Goal: Task Accomplishment & Management: Manage account settings

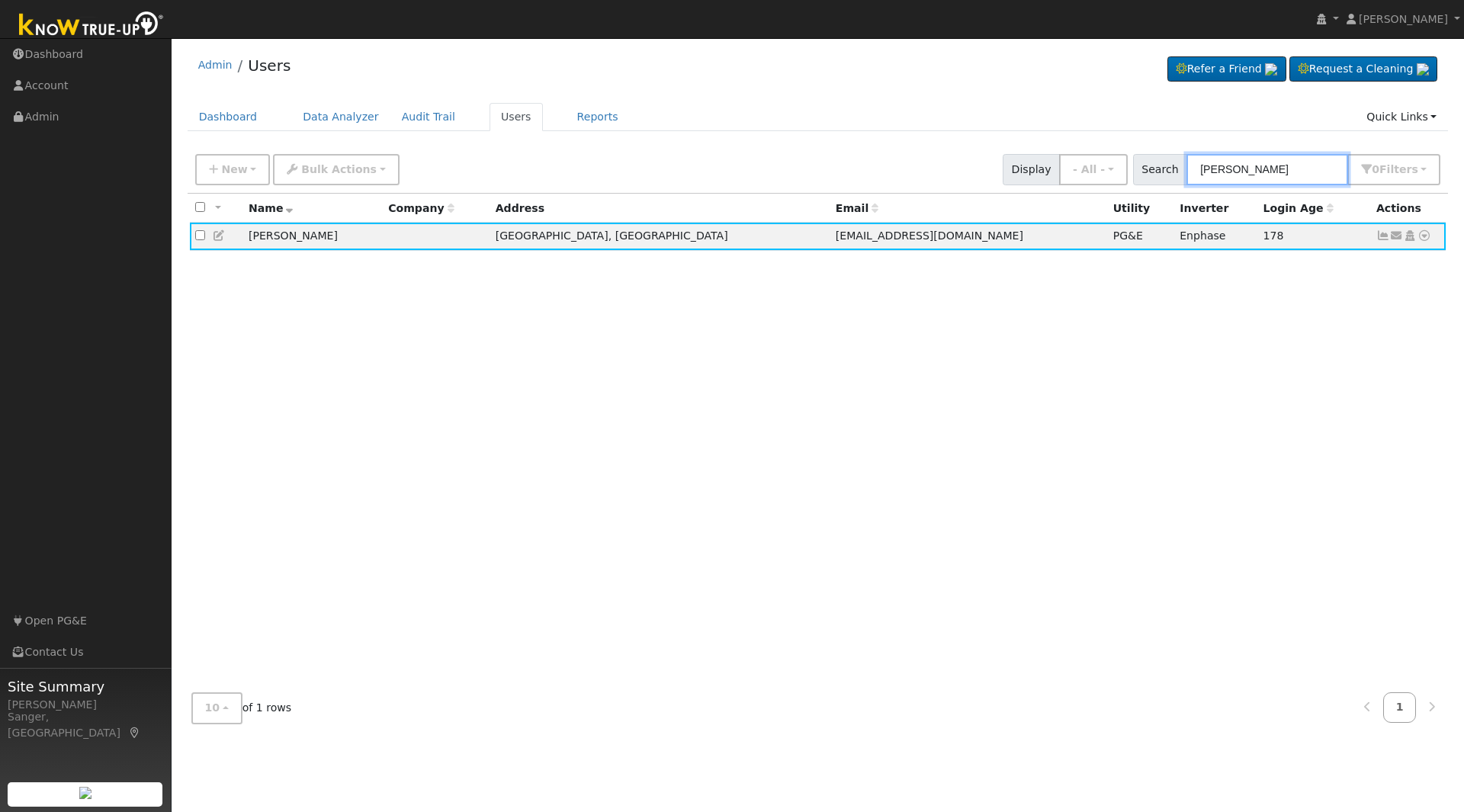
click at [1263, 172] on input "[PERSON_NAME]" at bounding box center [1267, 170] width 162 height 32
type input "J"
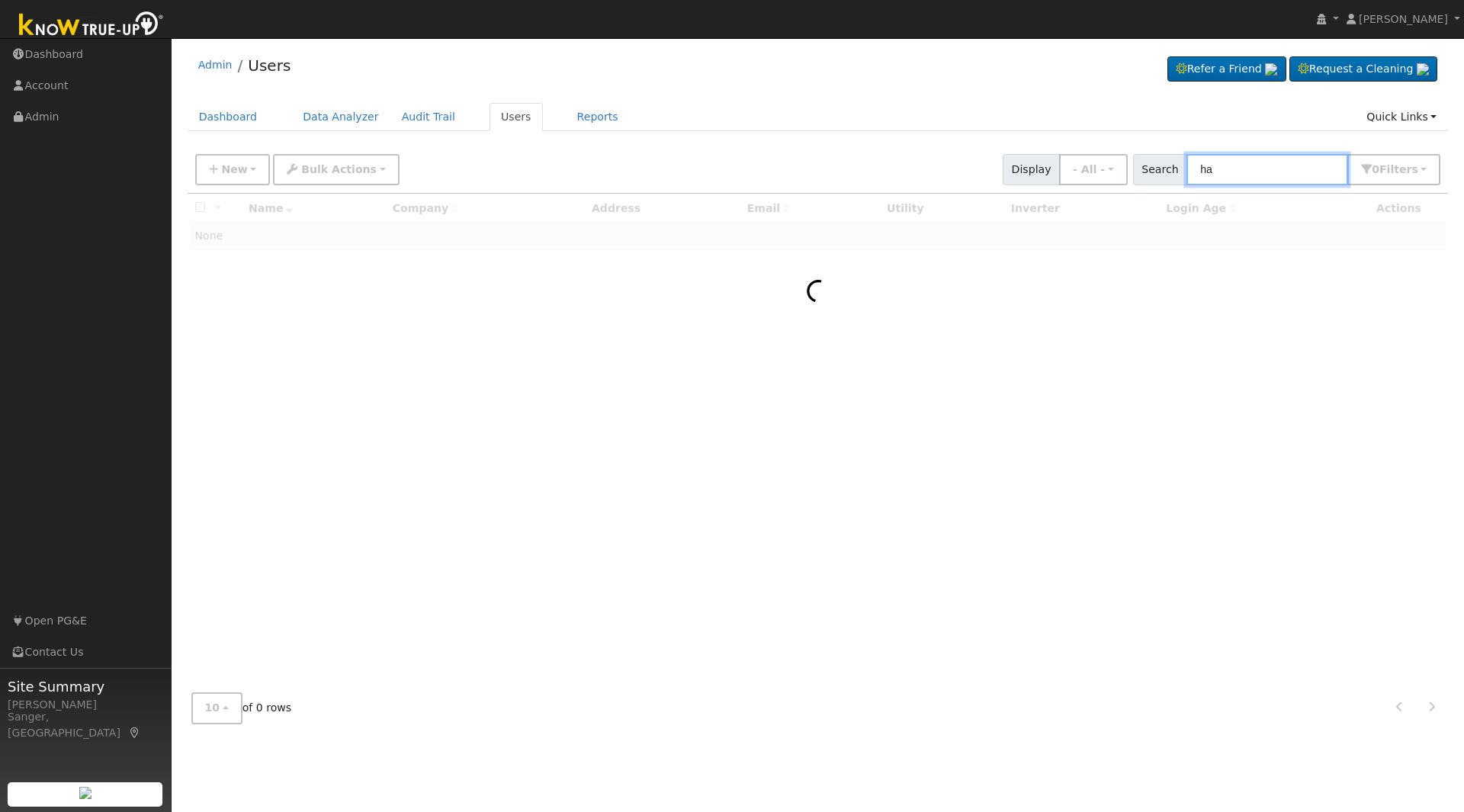
type input "h"
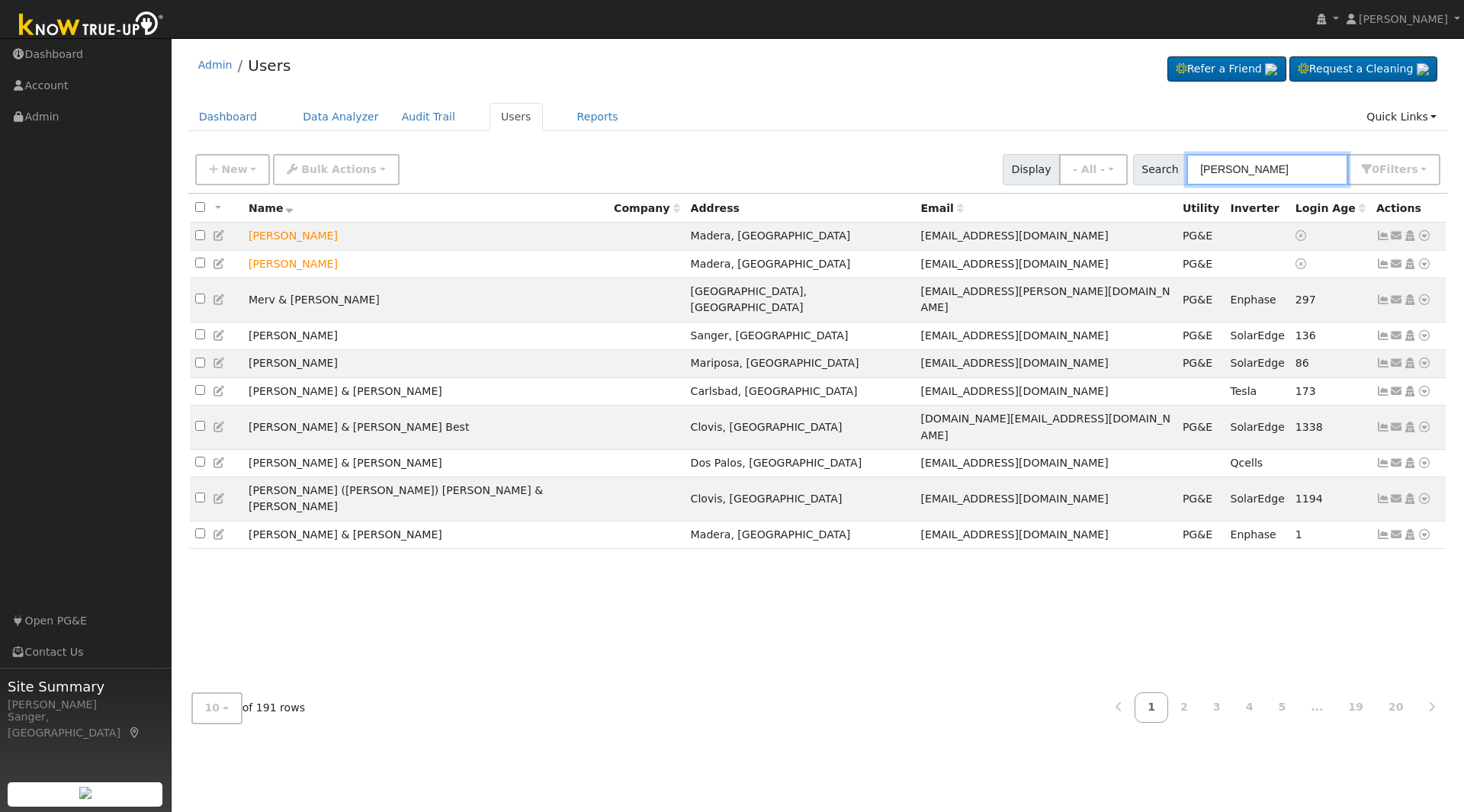
type input "[PERSON_NAME]"
drag, startPoint x: 1238, startPoint y: 162, endPoint x: 1096, endPoint y: 175, distance: 142.6
click at [1096, 175] on div "New Add User Quick Add Quick Connect Quick Convert Lead Bulk Actions Send Email…" at bounding box center [818, 167] width 1252 height 37
paste input "[PERSON_NAME] & [PERSON_NAME]"
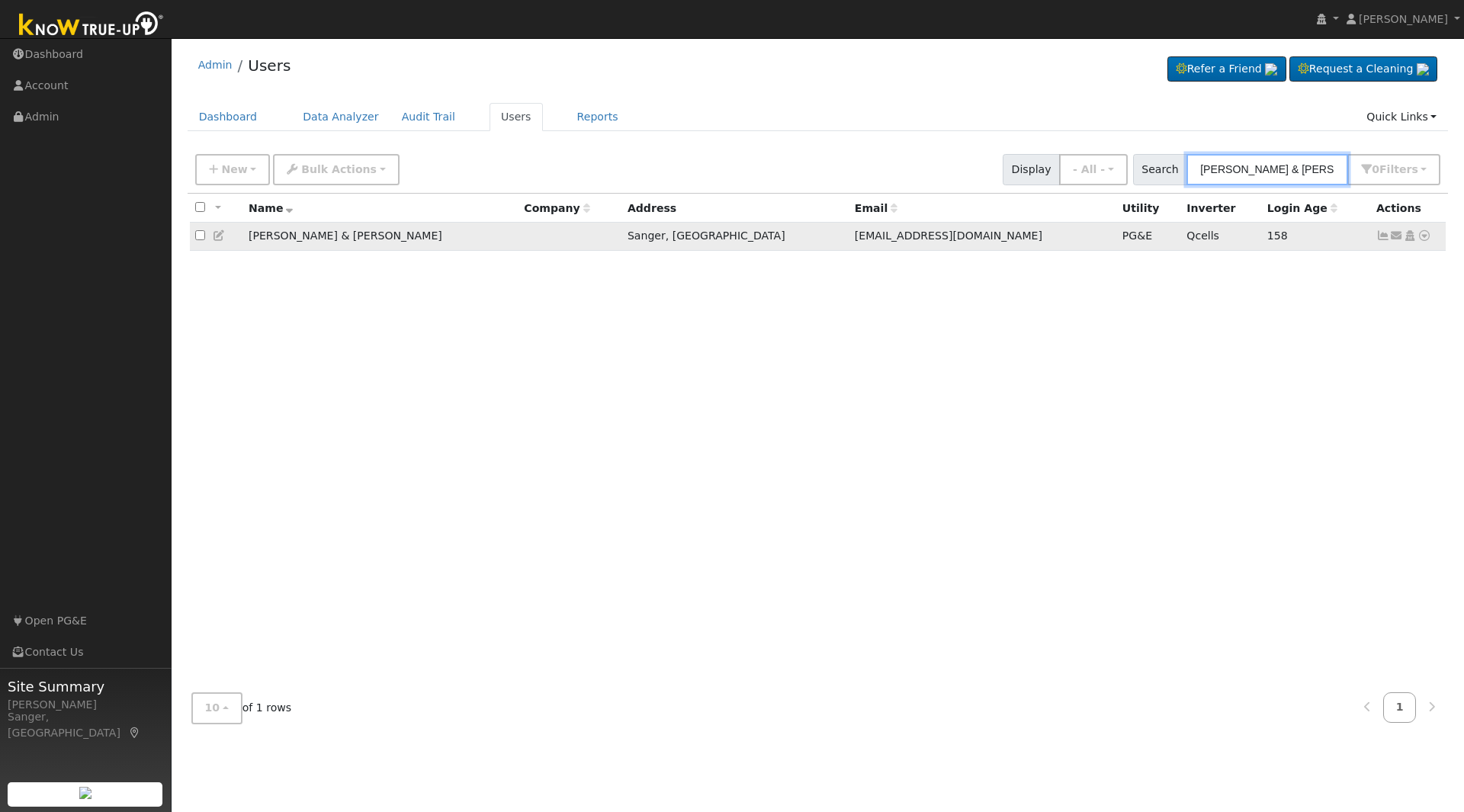
type input "[PERSON_NAME] & [PERSON_NAME]"
click at [1384, 241] on icon at bounding box center [1383, 235] width 13 height 11
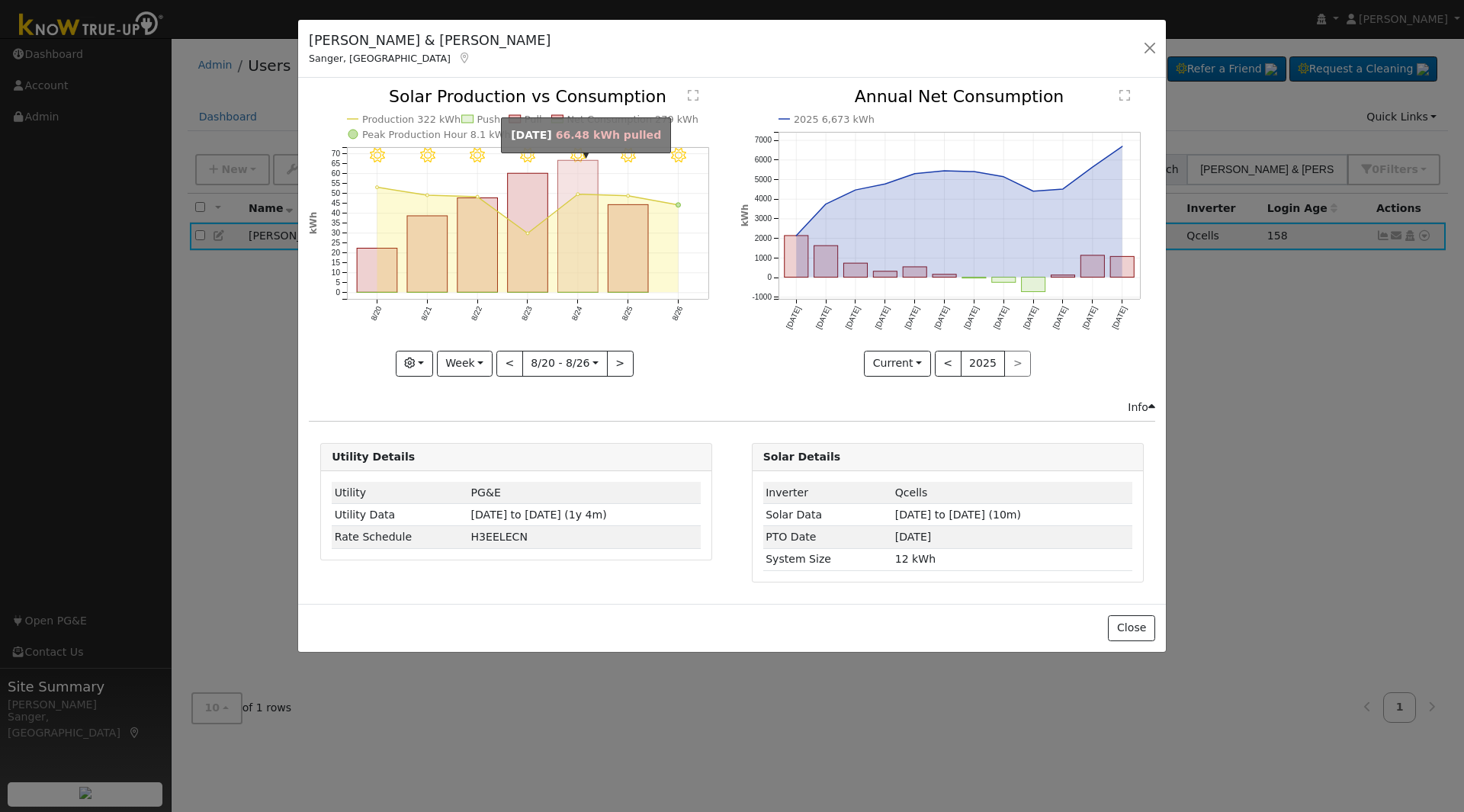
click at [572, 242] on rect "onclick=""" at bounding box center [578, 227] width 40 height 132
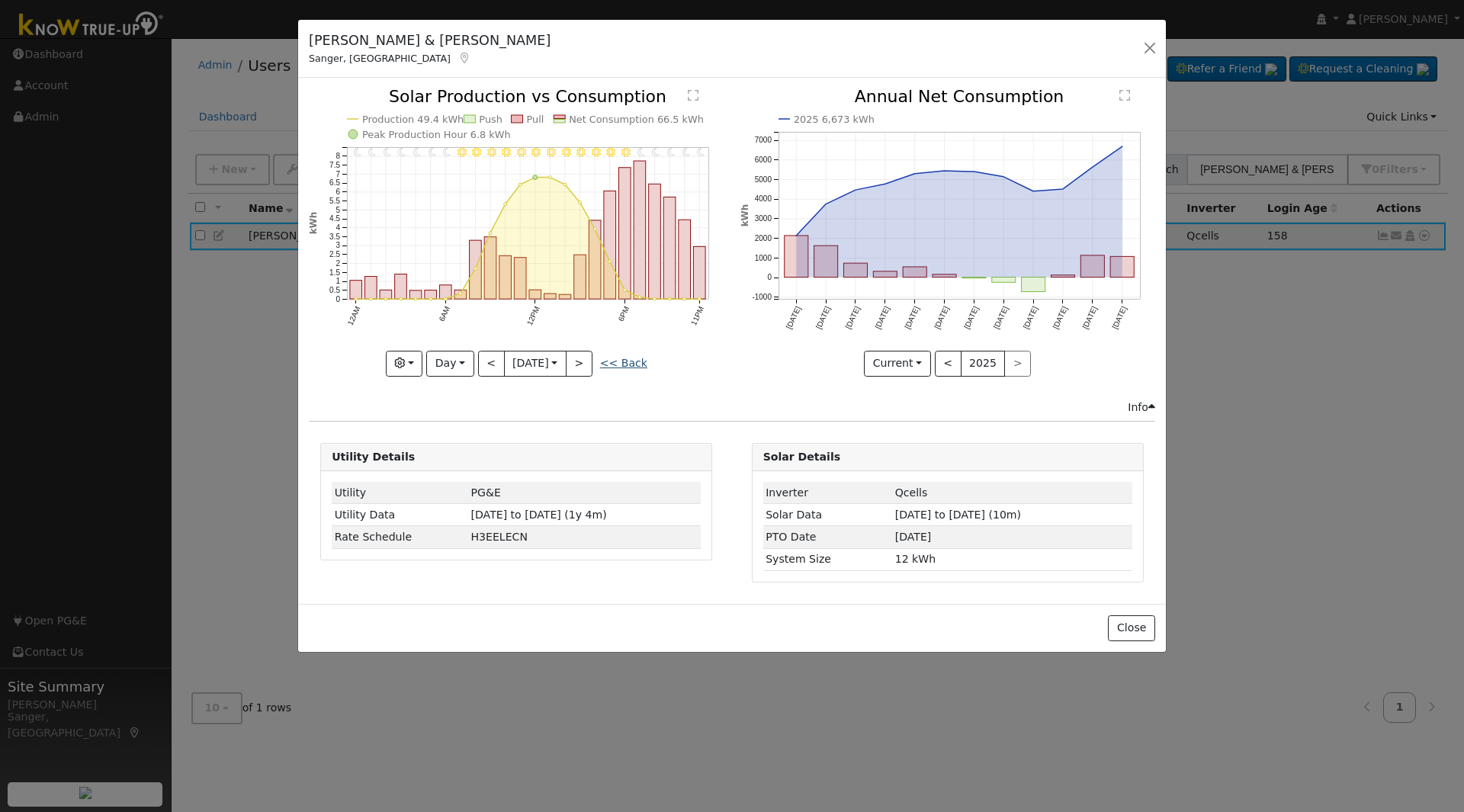
click at [628, 363] on link "<< Back" at bounding box center [623, 362] width 47 height 12
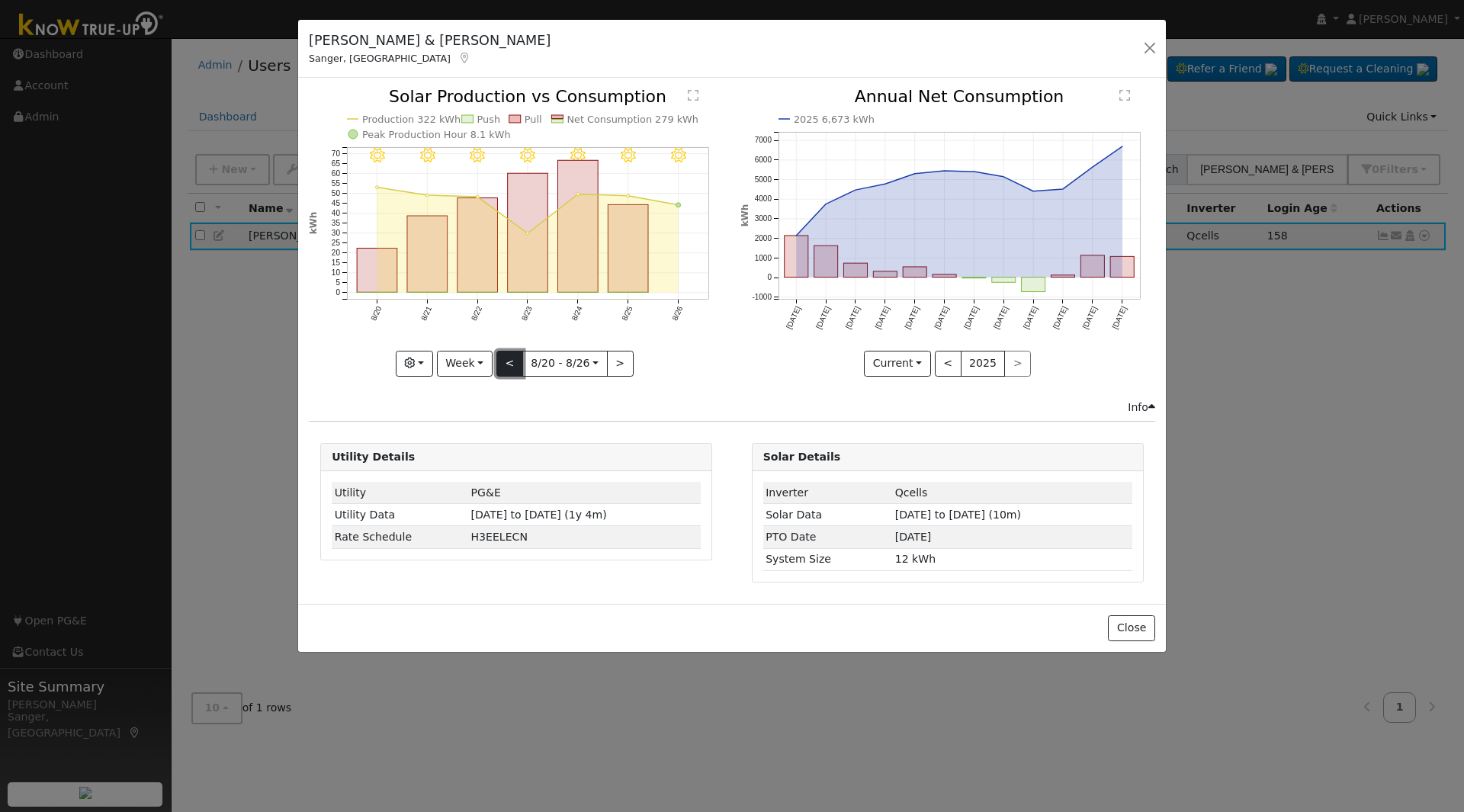
click at [510, 362] on button "<" at bounding box center [510, 363] width 27 height 26
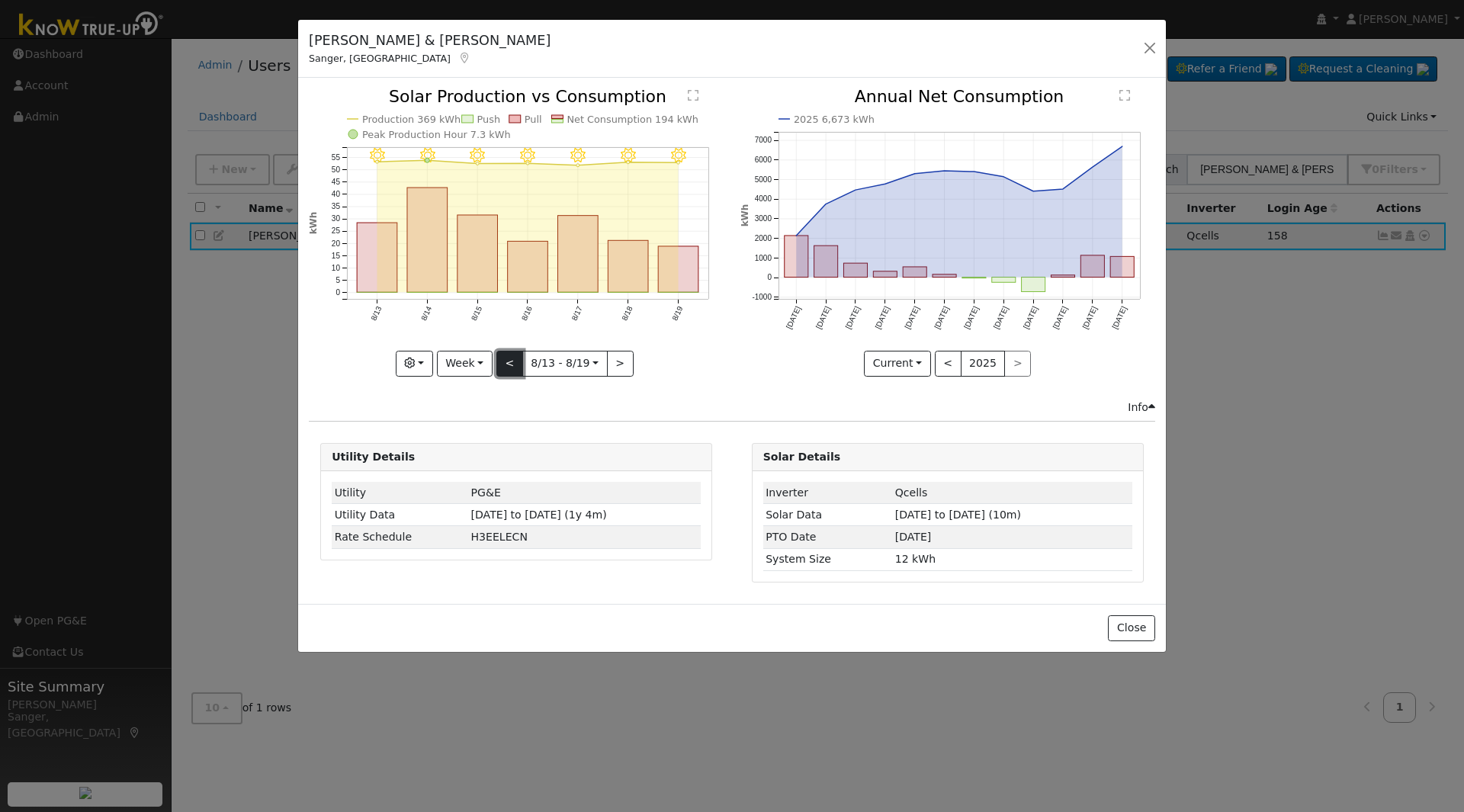
click at [510, 362] on button "<" at bounding box center [510, 363] width 27 height 26
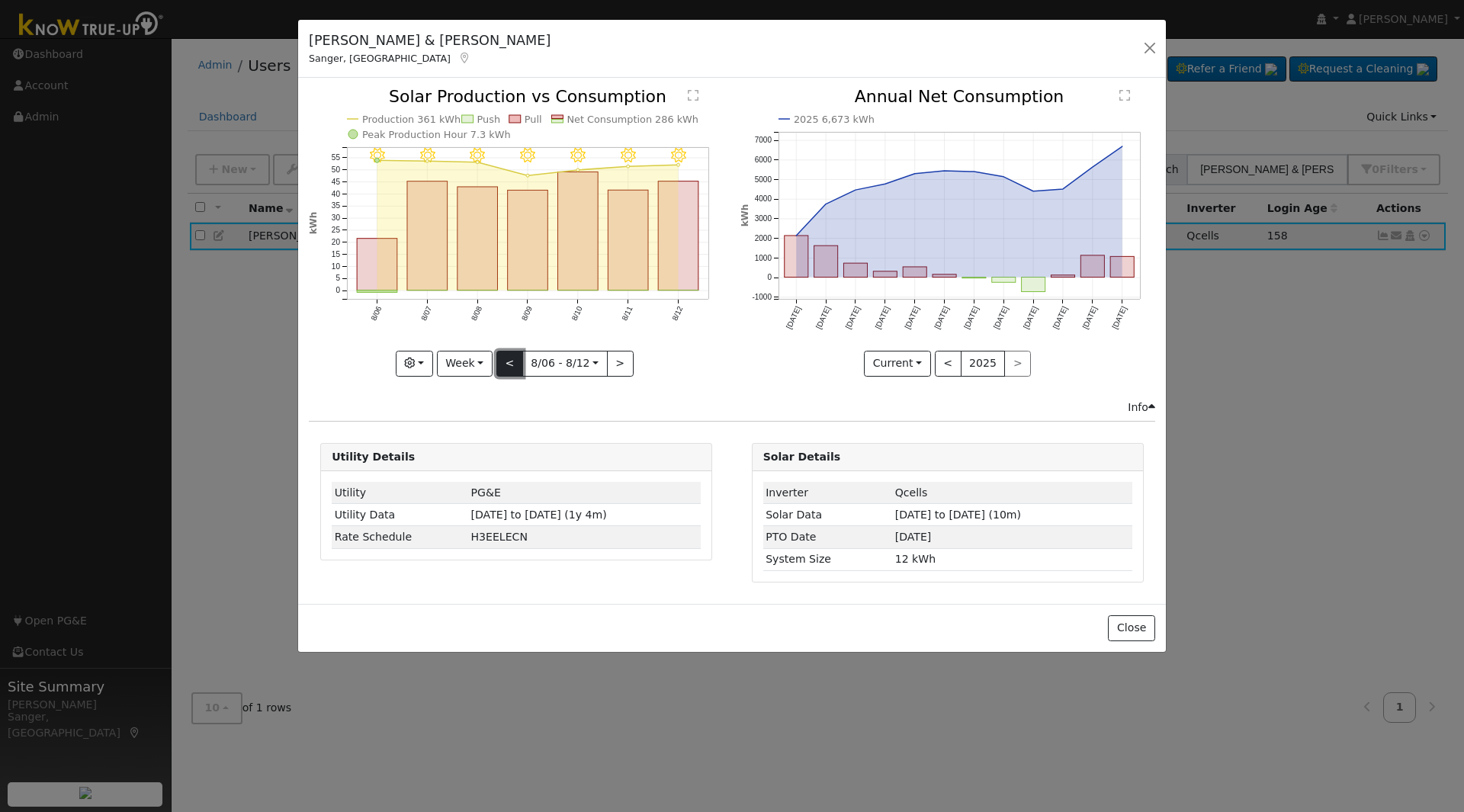
click at [510, 362] on button "<" at bounding box center [510, 363] width 27 height 26
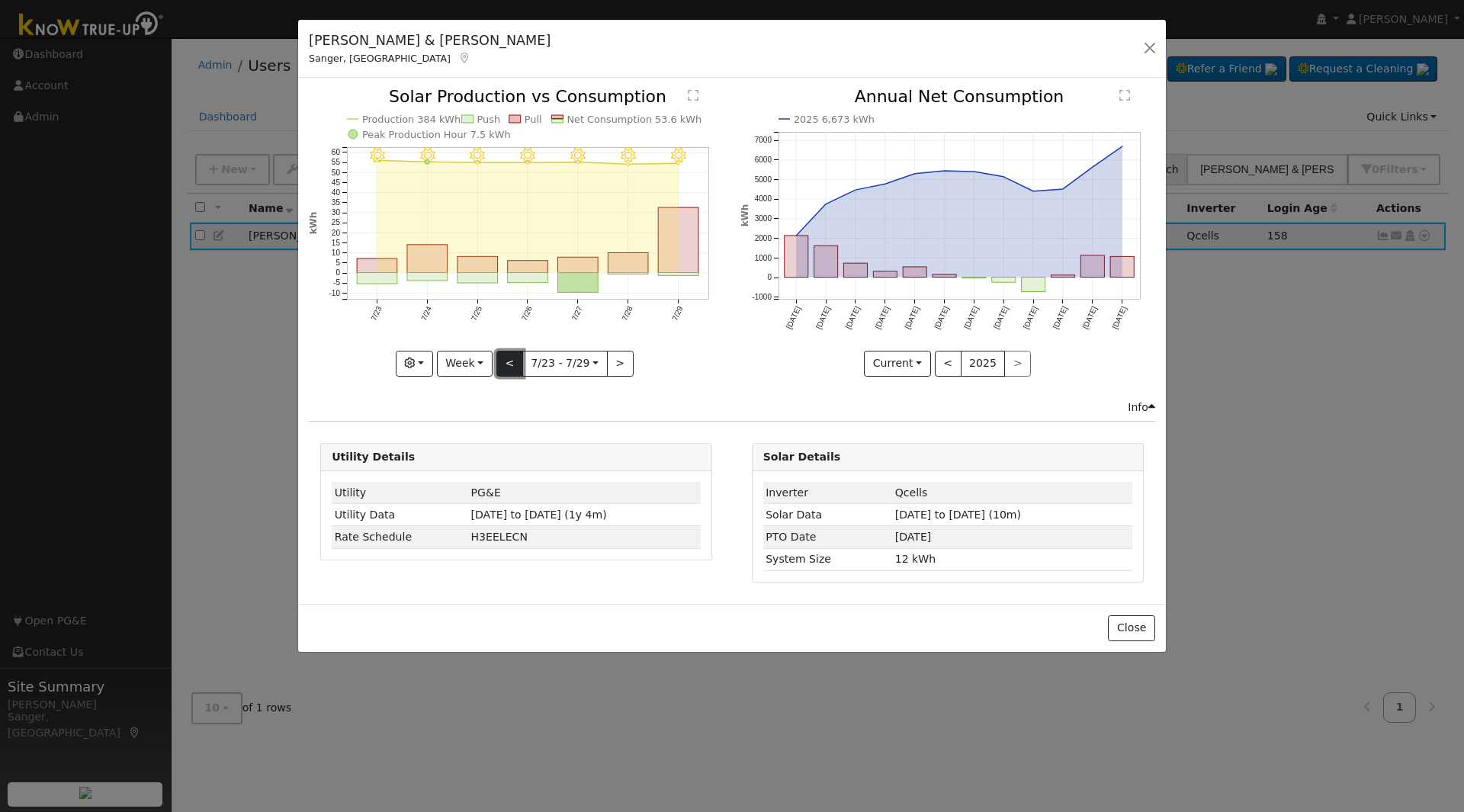
click at [510, 362] on button "<" at bounding box center [510, 363] width 27 height 26
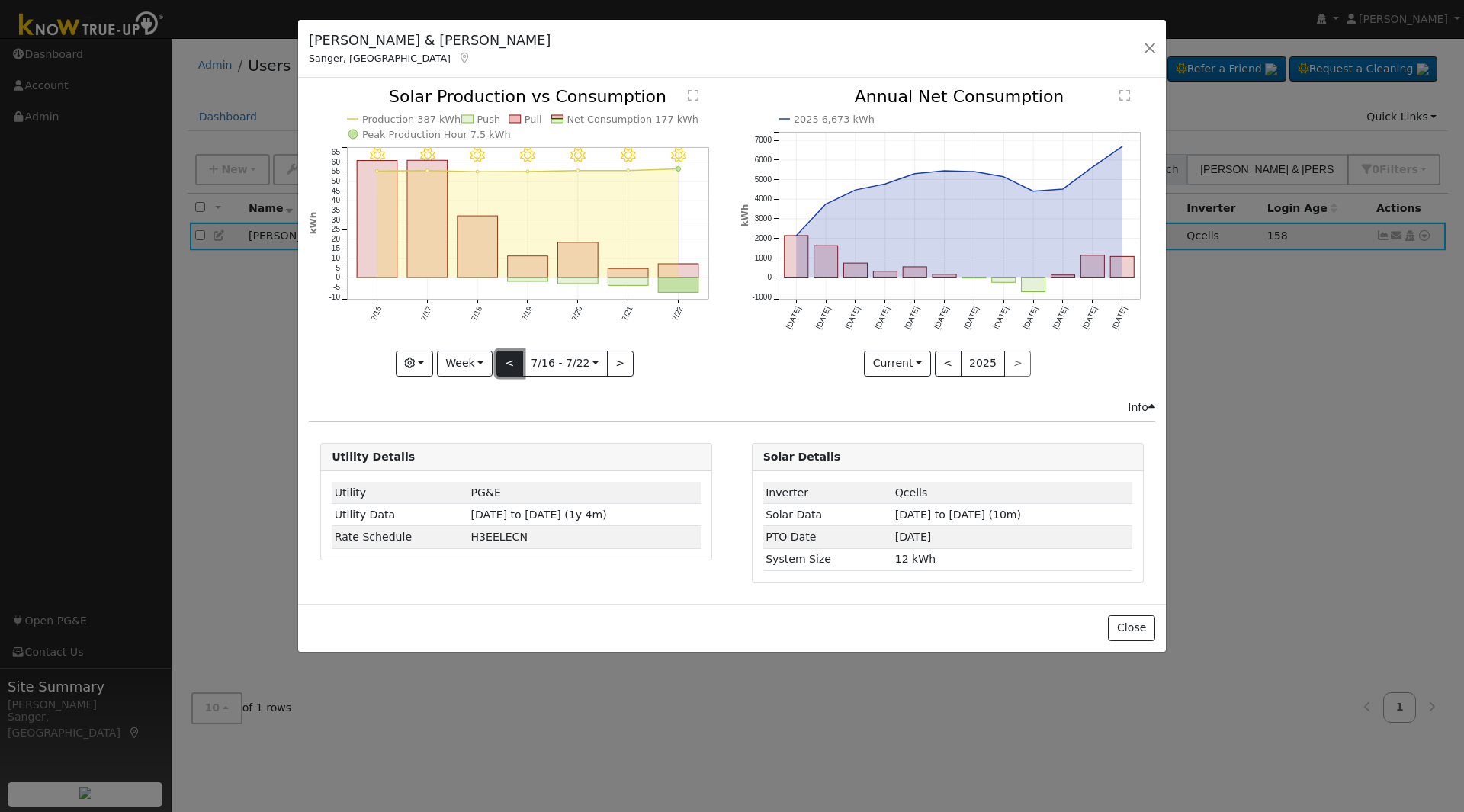
click at [510, 362] on button "<" at bounding box center [510, 363] width 27 height 26
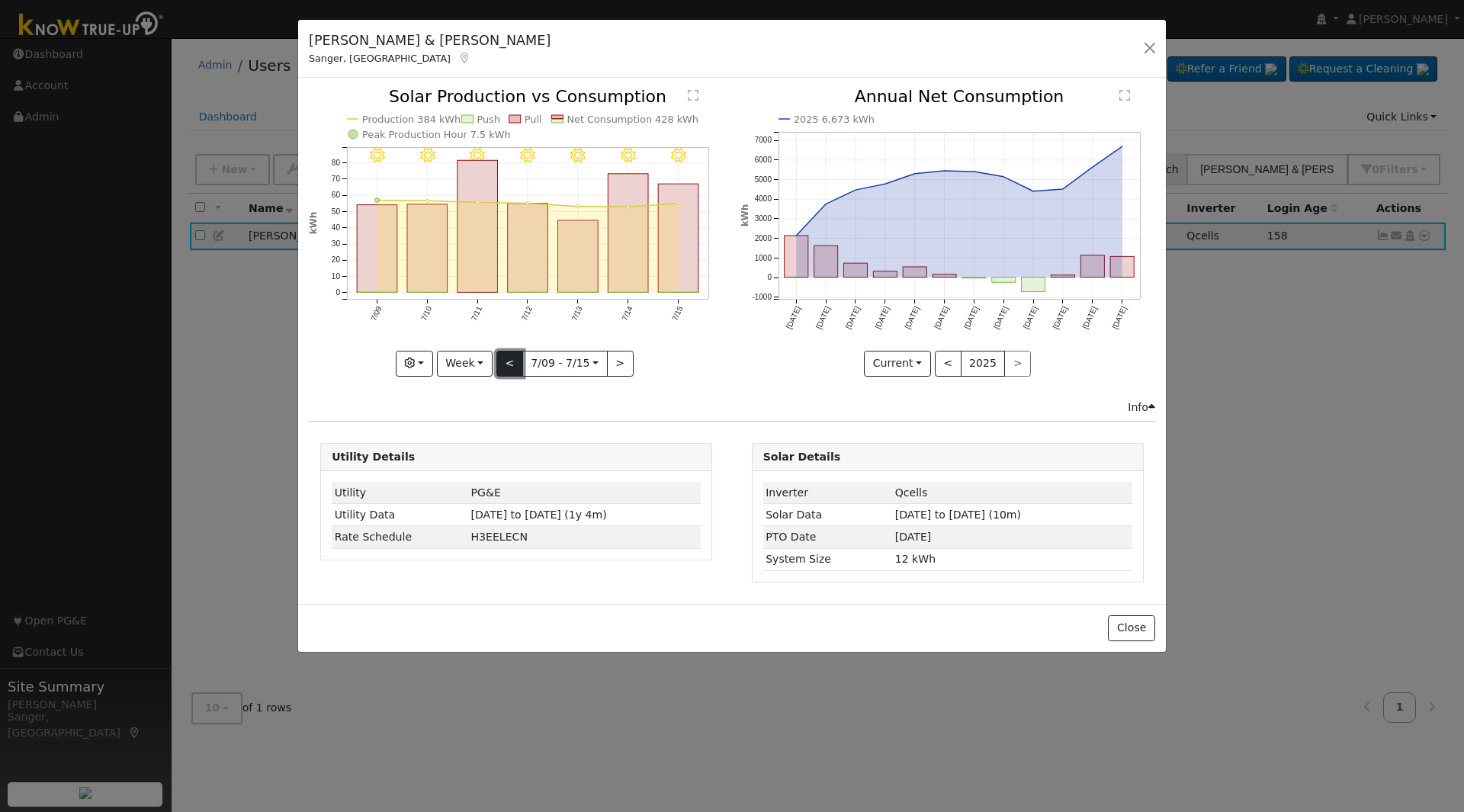
click at [510, 362] on button "<" at bounding box center [510, 363] width 27 height 26
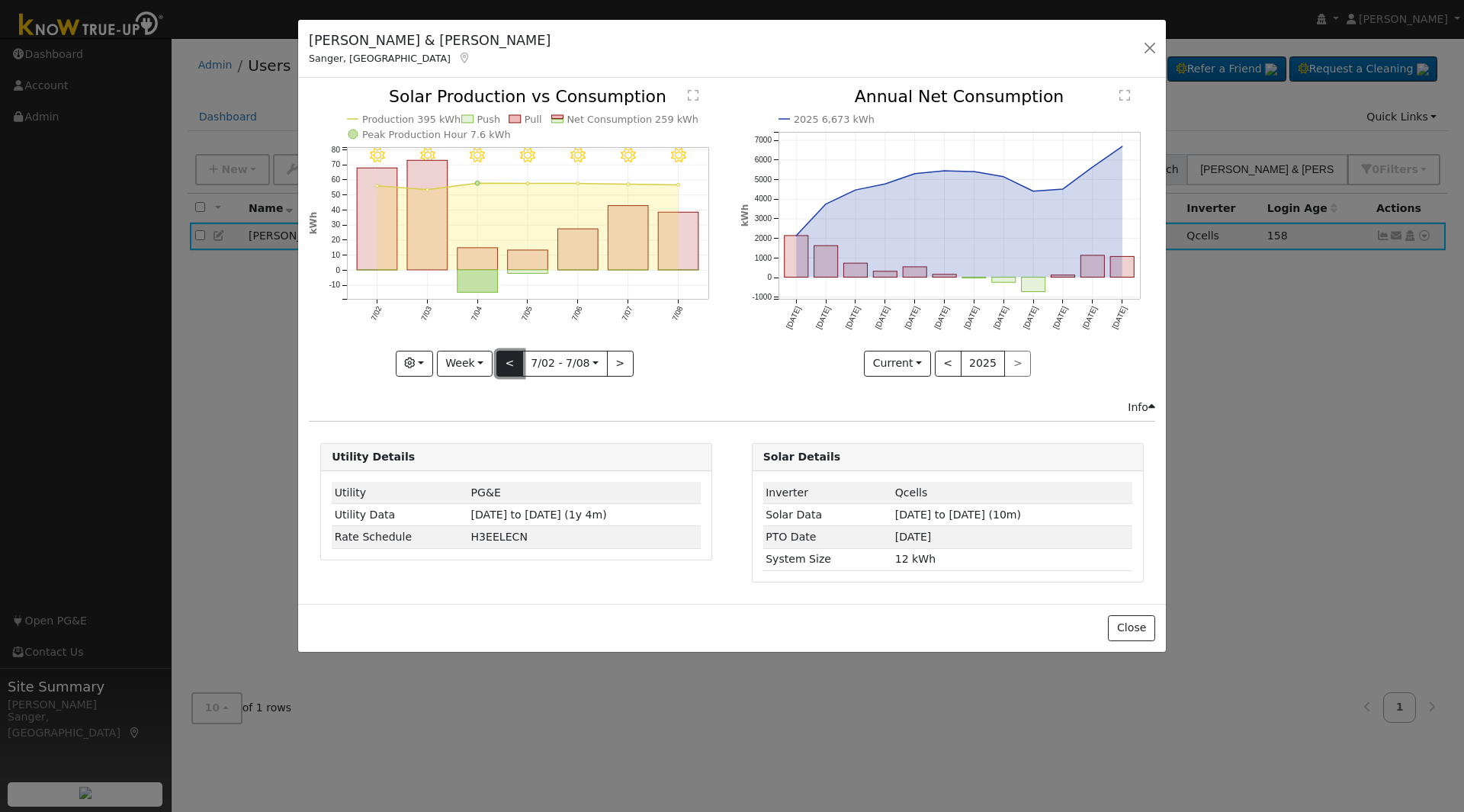
click at [510, 362] on button "<" at bounding box center [510, 363] width 27 height 26
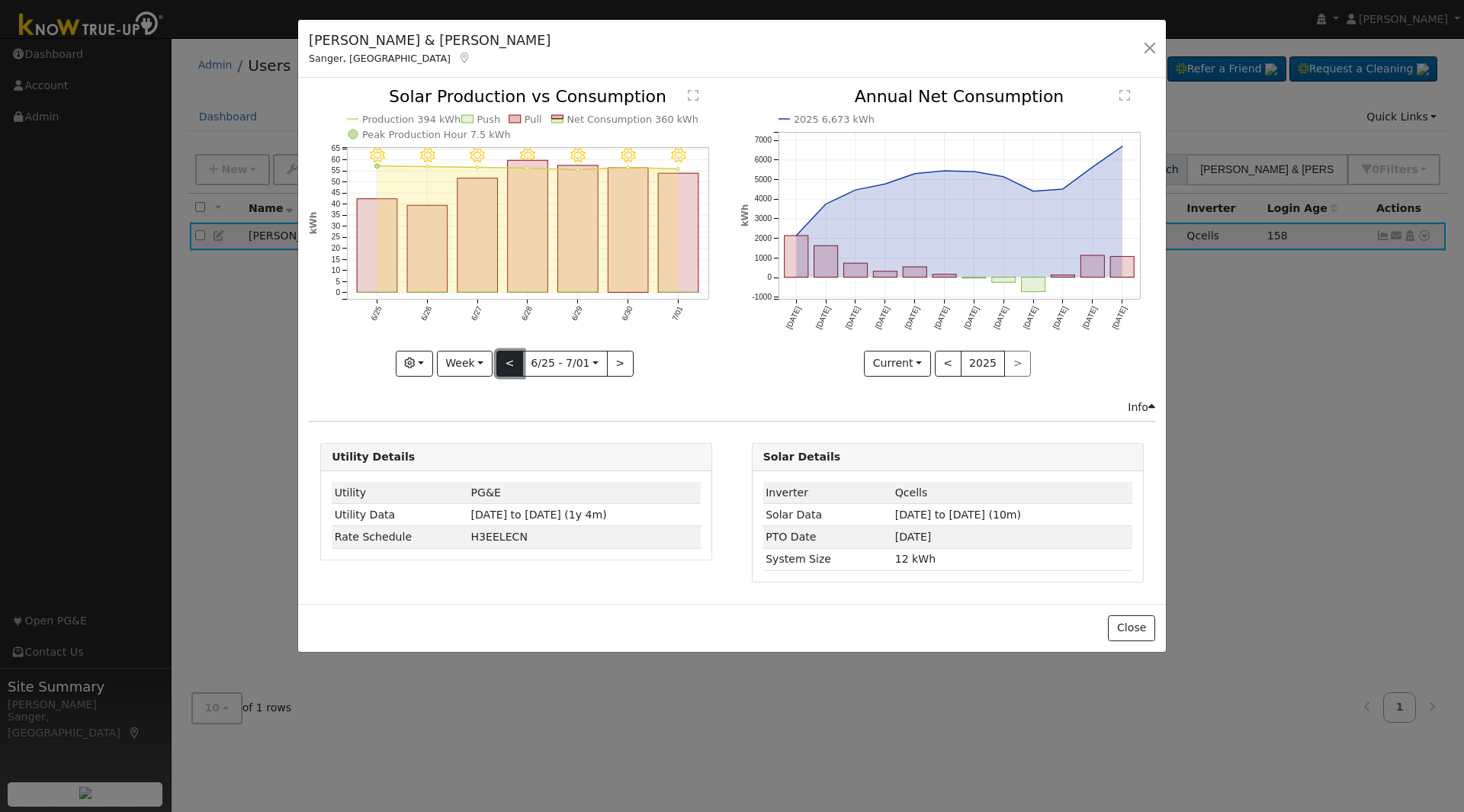
click at [510, 362] on button "<" at bounding box center [510, 363] width 27 height 26
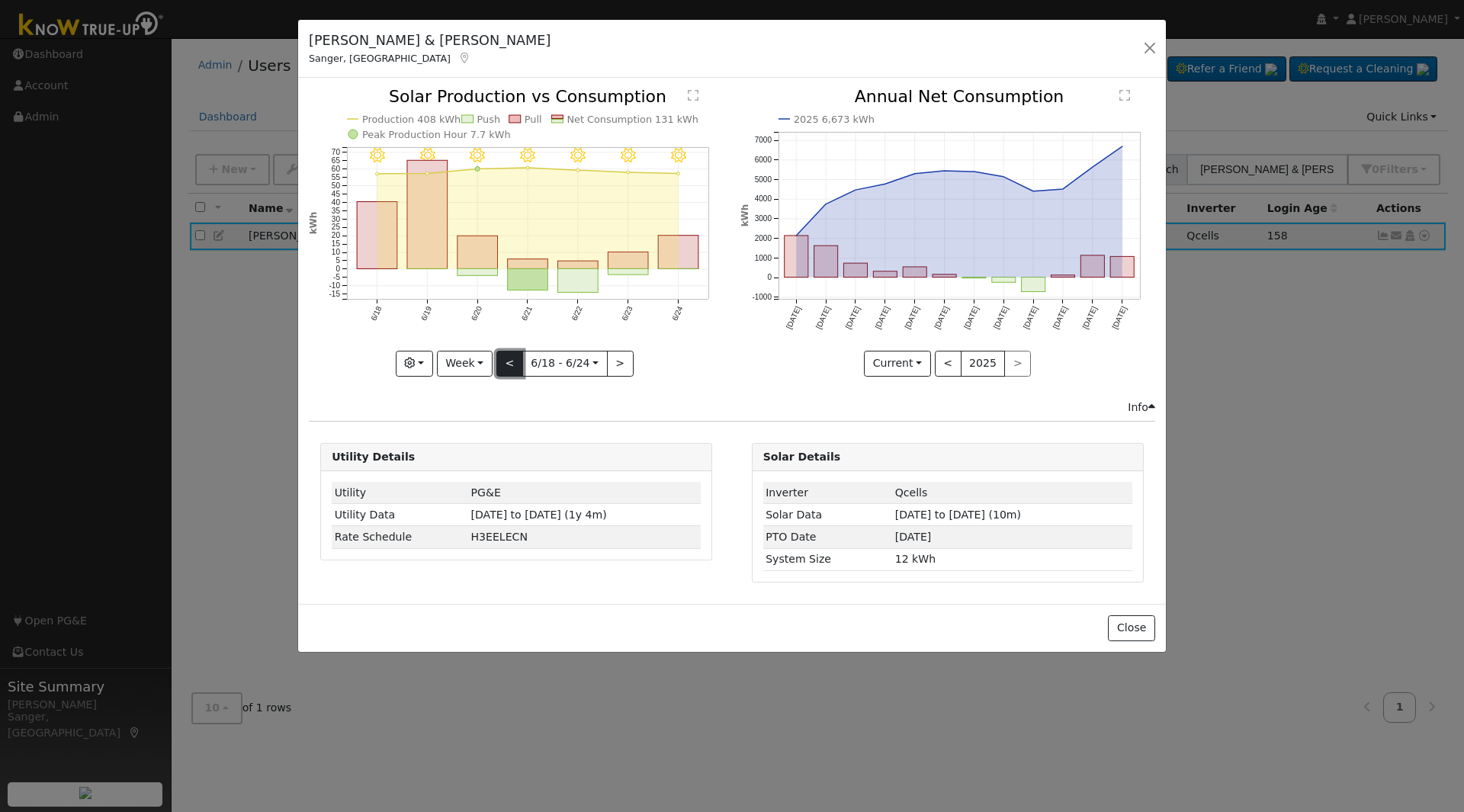
click at [510, 362] on button "<" at bounding box center [510, 363] width 27 height 26
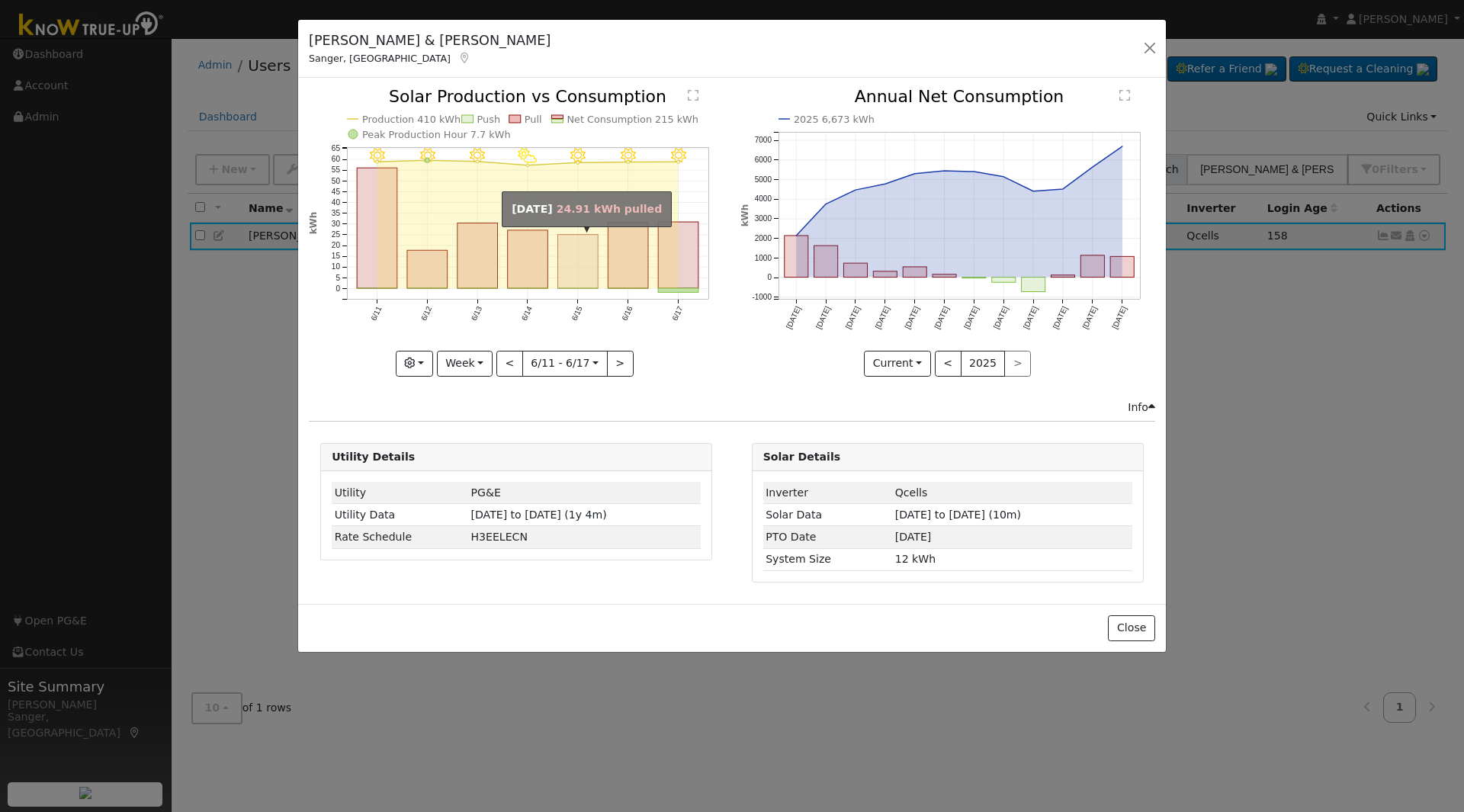
click at [597, 268] on rect "onclick=""" at bounding box center [578, 262] width 40 height 53
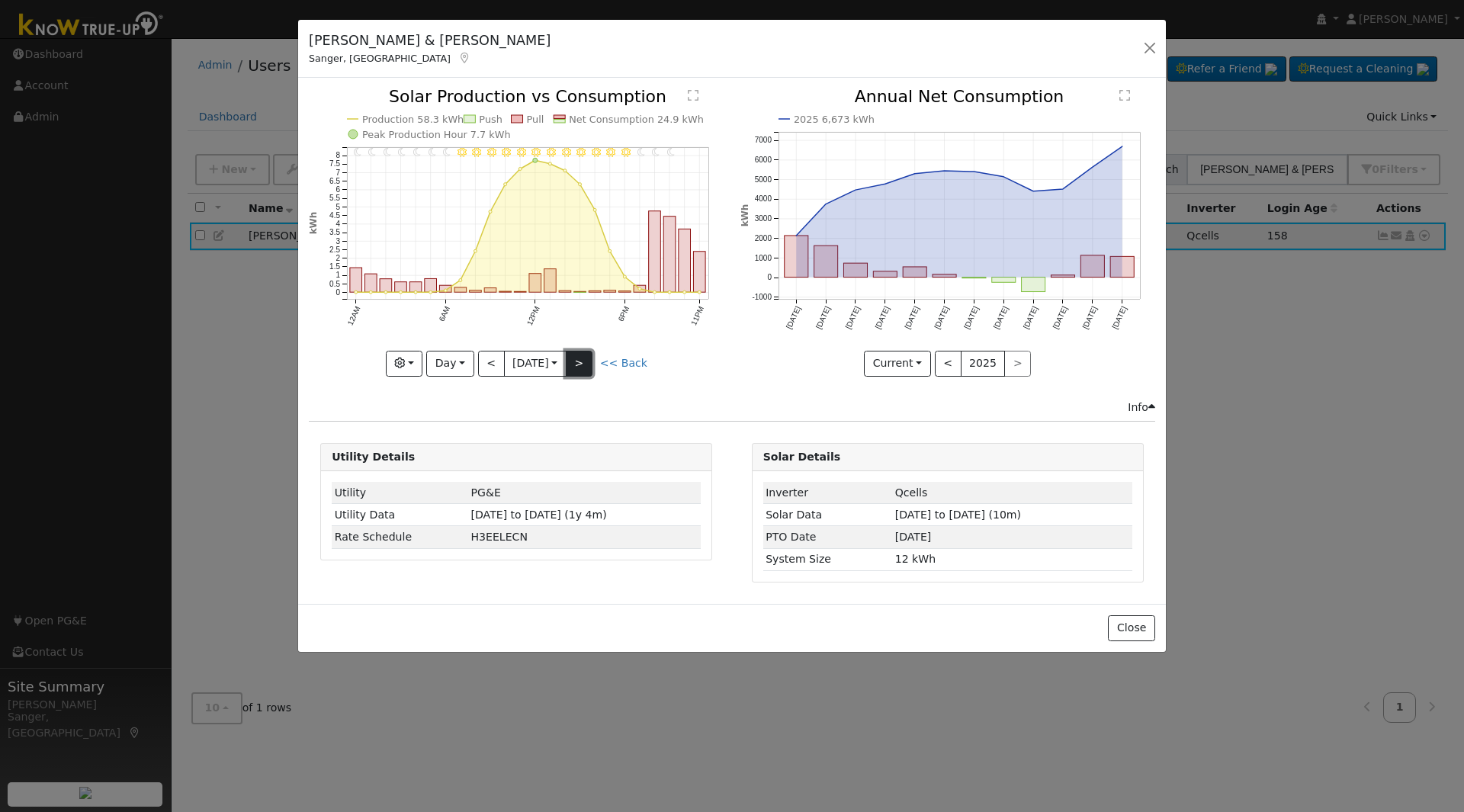
click at [581, 363] on button ">" at bounding box center [579, 363] width 27 height 26
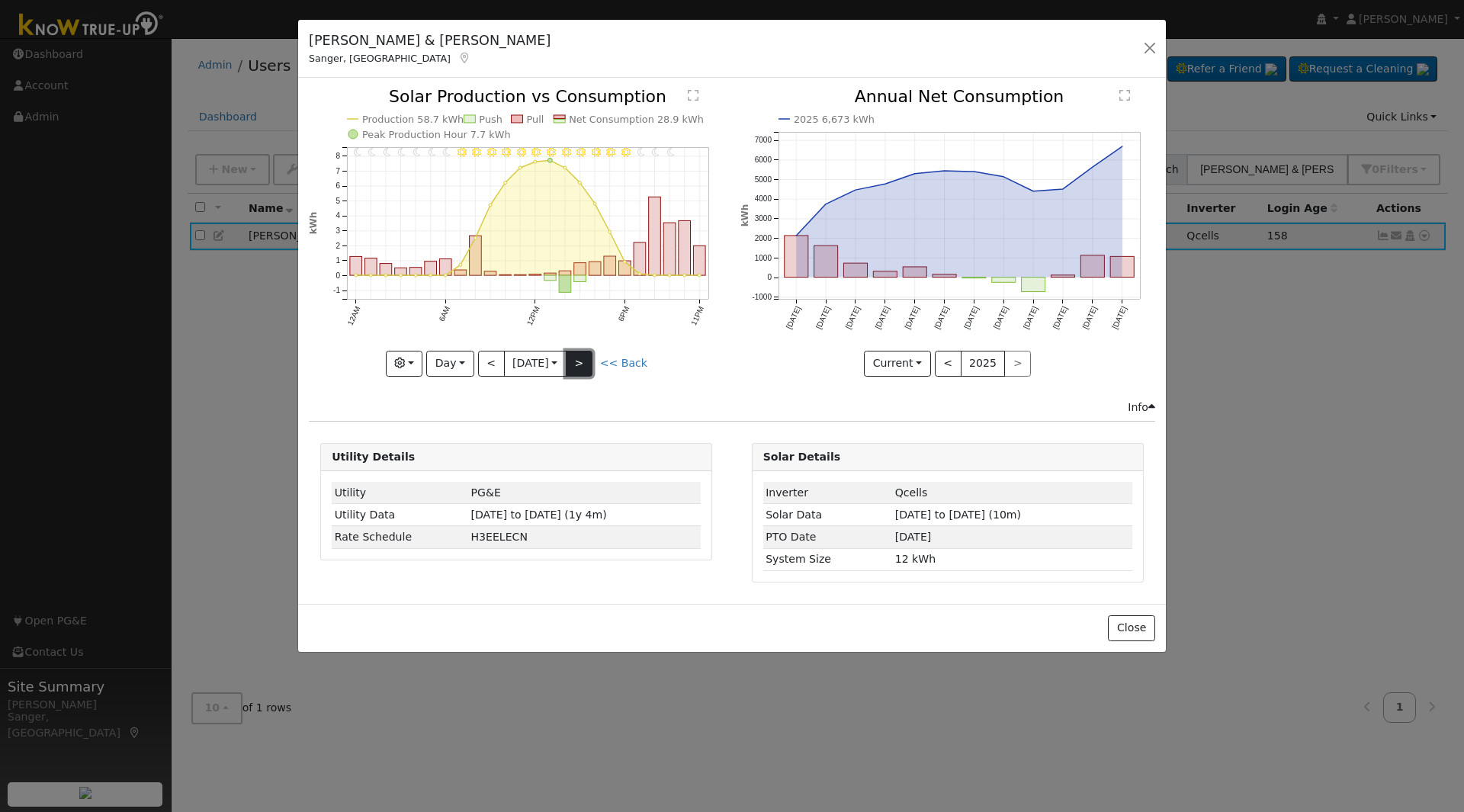
click at [581, 363] on button ">" at bounding box center [579, 363] width 27 height 26
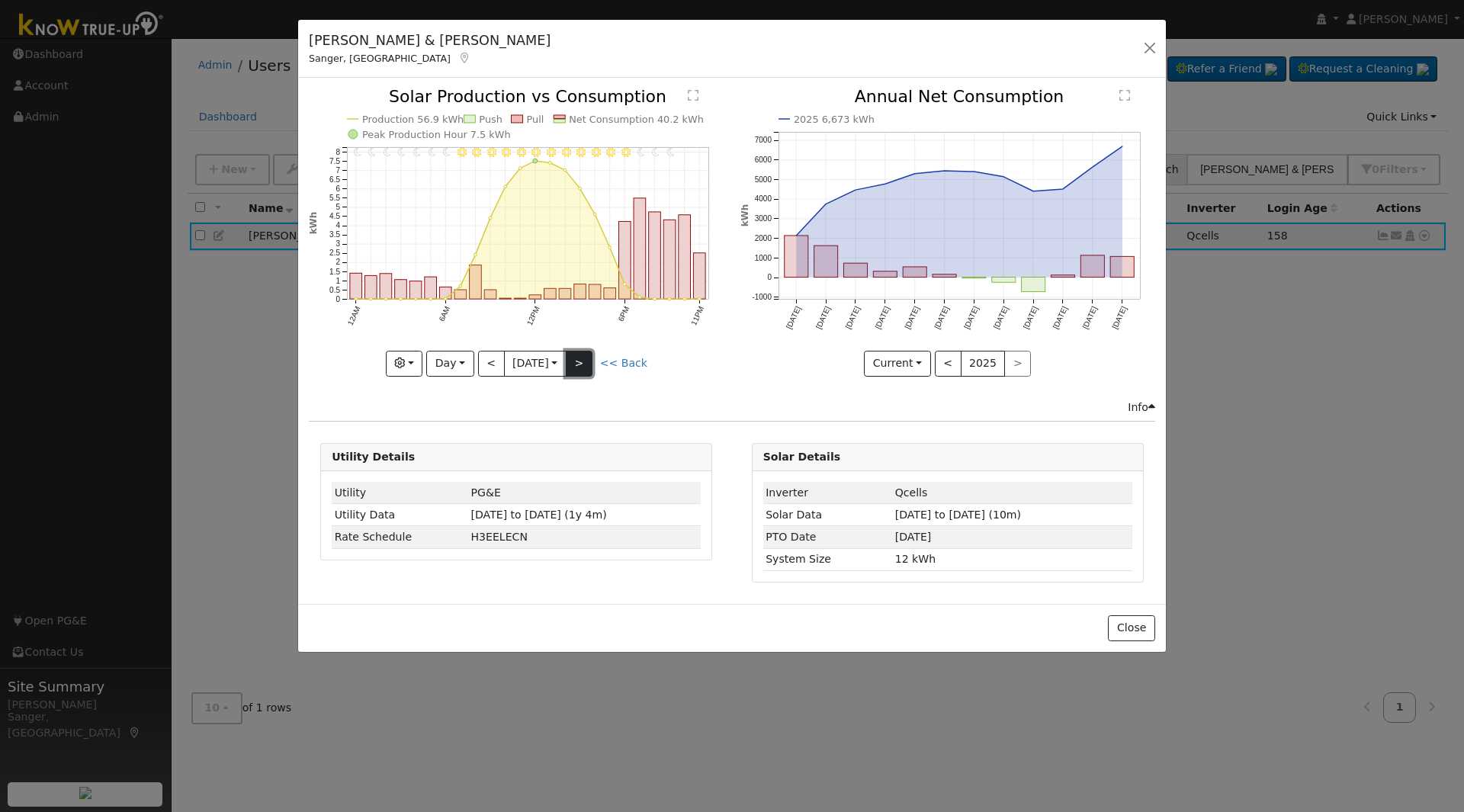
click at [581, 363] on button ">" at bounding box center [579, 363] width 27 height 26
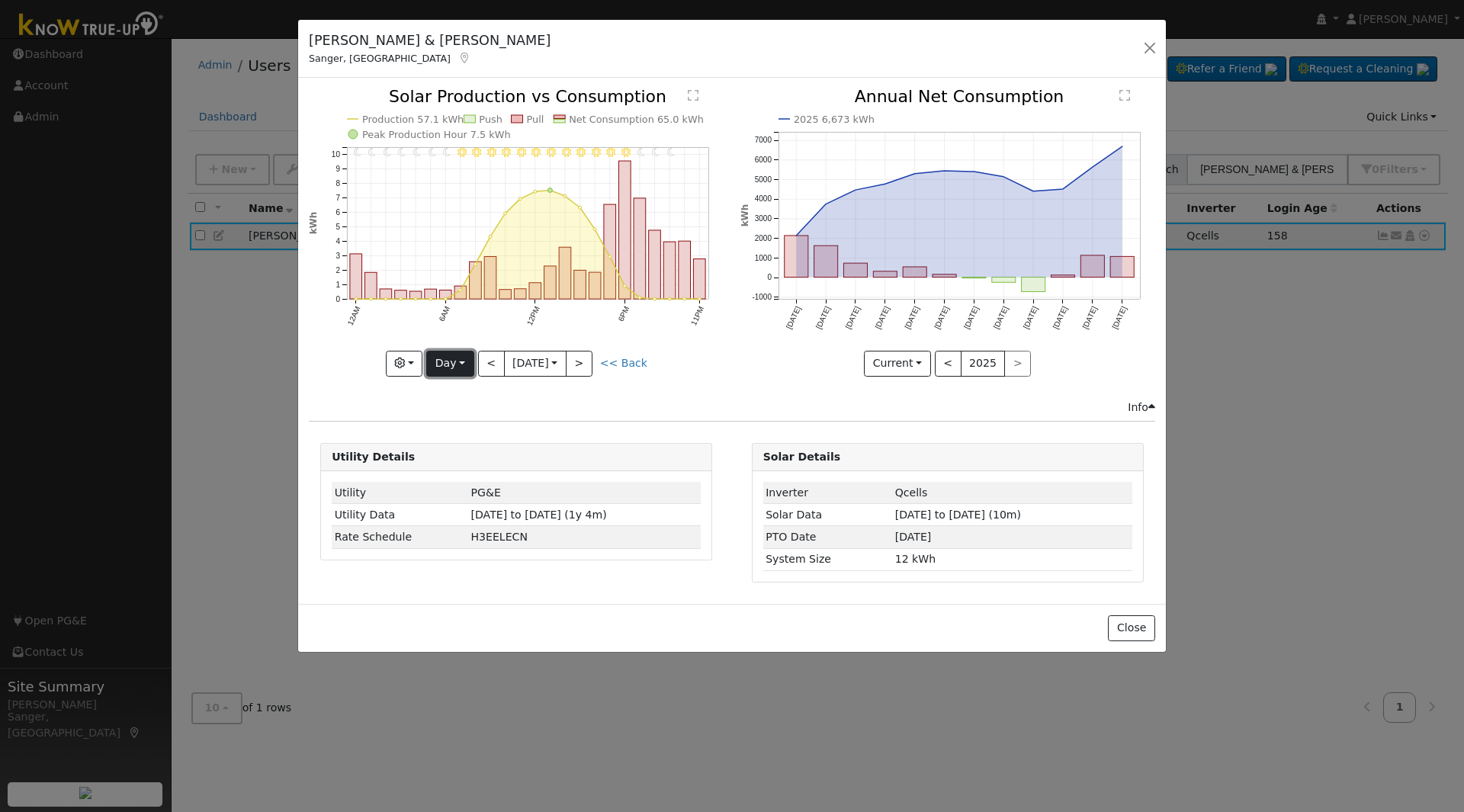
click at [446, 356] on button "Day" at bounding box center [450, 363] width 47 height 26
click at [462, 437] on link "Month" at bounding box center [479, 437] width 106 height 22
type input "[DATE]"
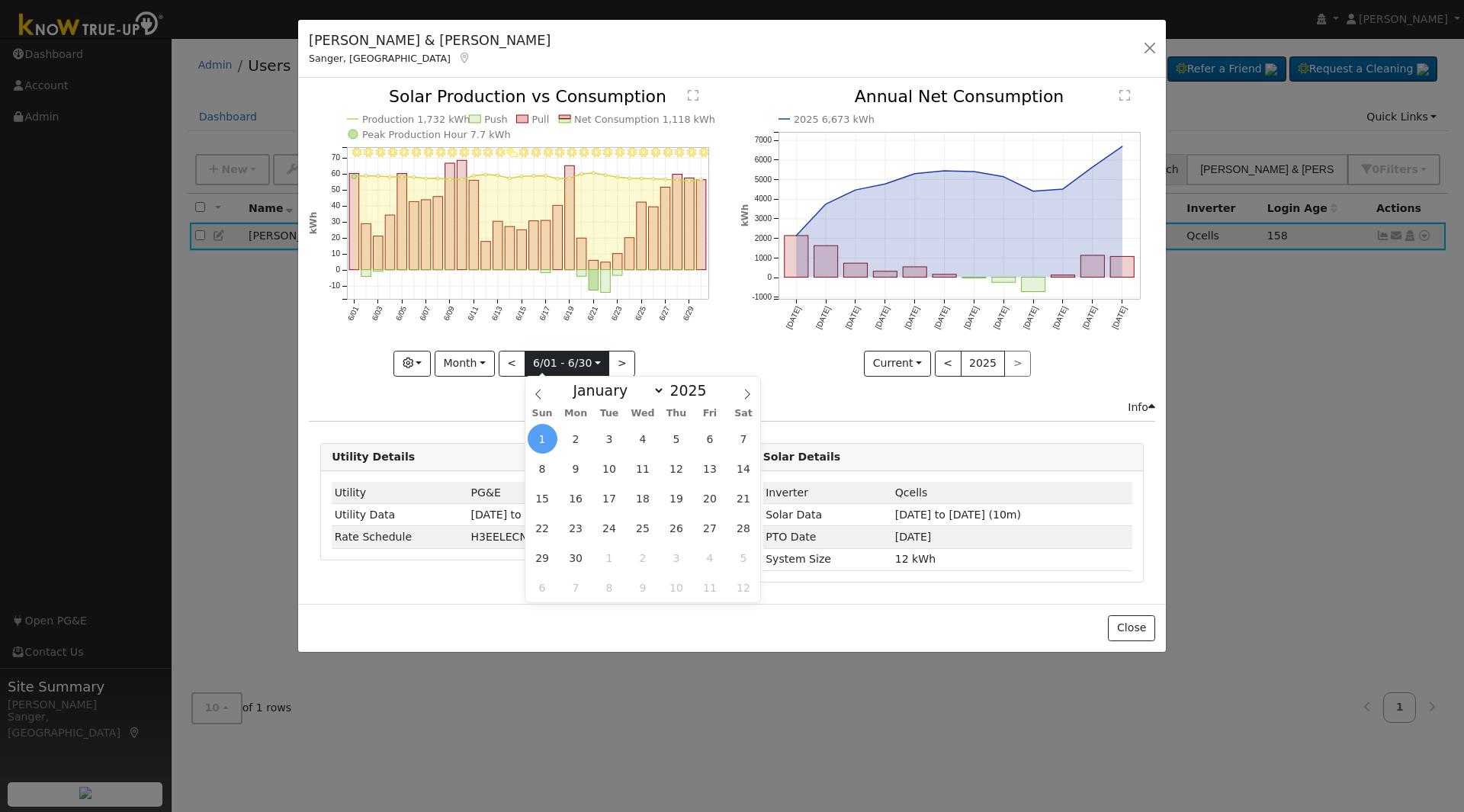
click at [569, 354] on input "[DATE]" at bounding box center [567, 363] width 84 height 24
click at [593, 396] on select "January February March April May June July August September October November De…" at bounding box center [615, 391] width 100 height 18
select select "7"
click at [577, 381] on select "January February March April May June July August September October November De…" at bounding box center [615, 391] width 100 height 18
click at [712, 433] on span "1" at bounding box center [710, 439] width 30 height 30
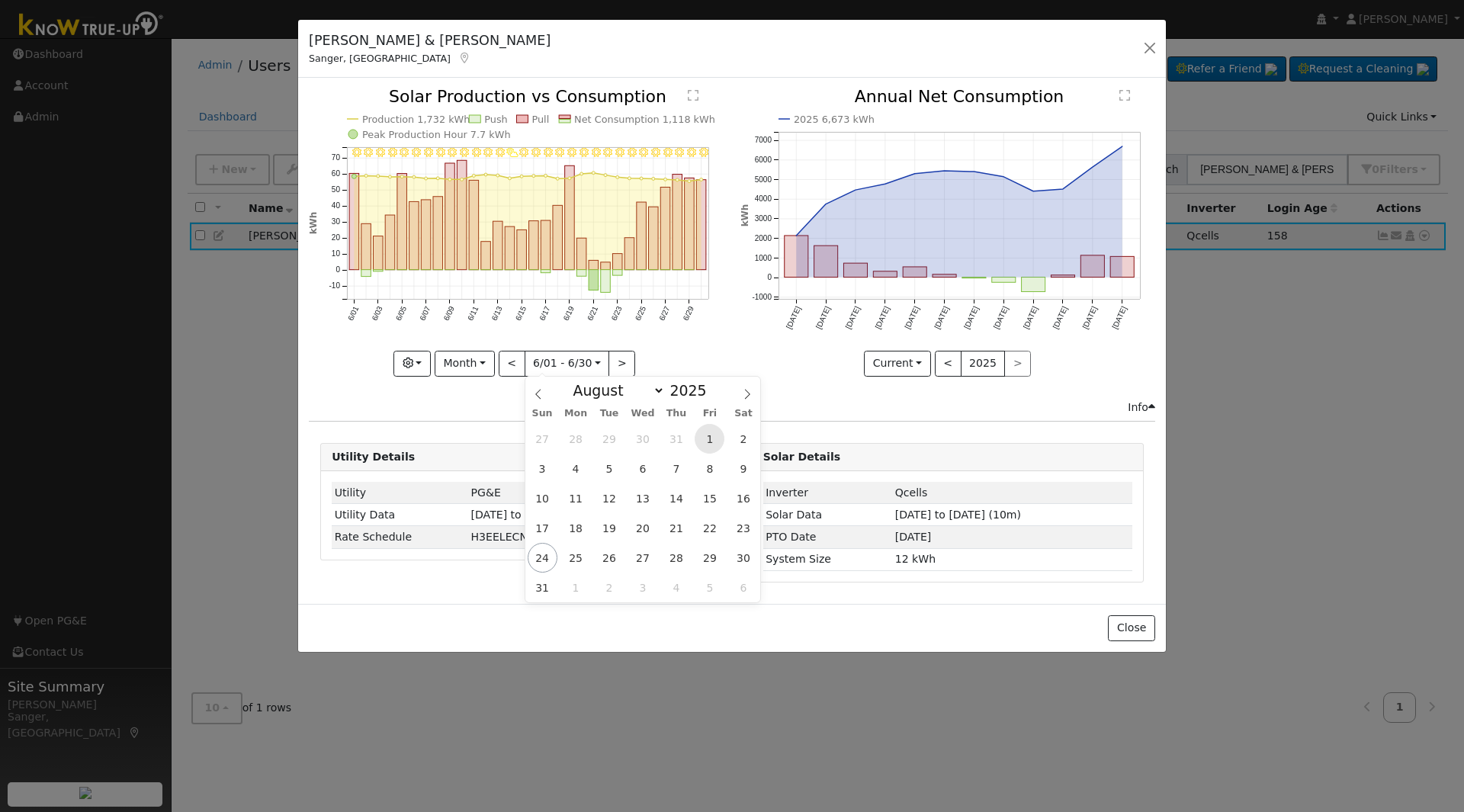
type input "[DATE]"
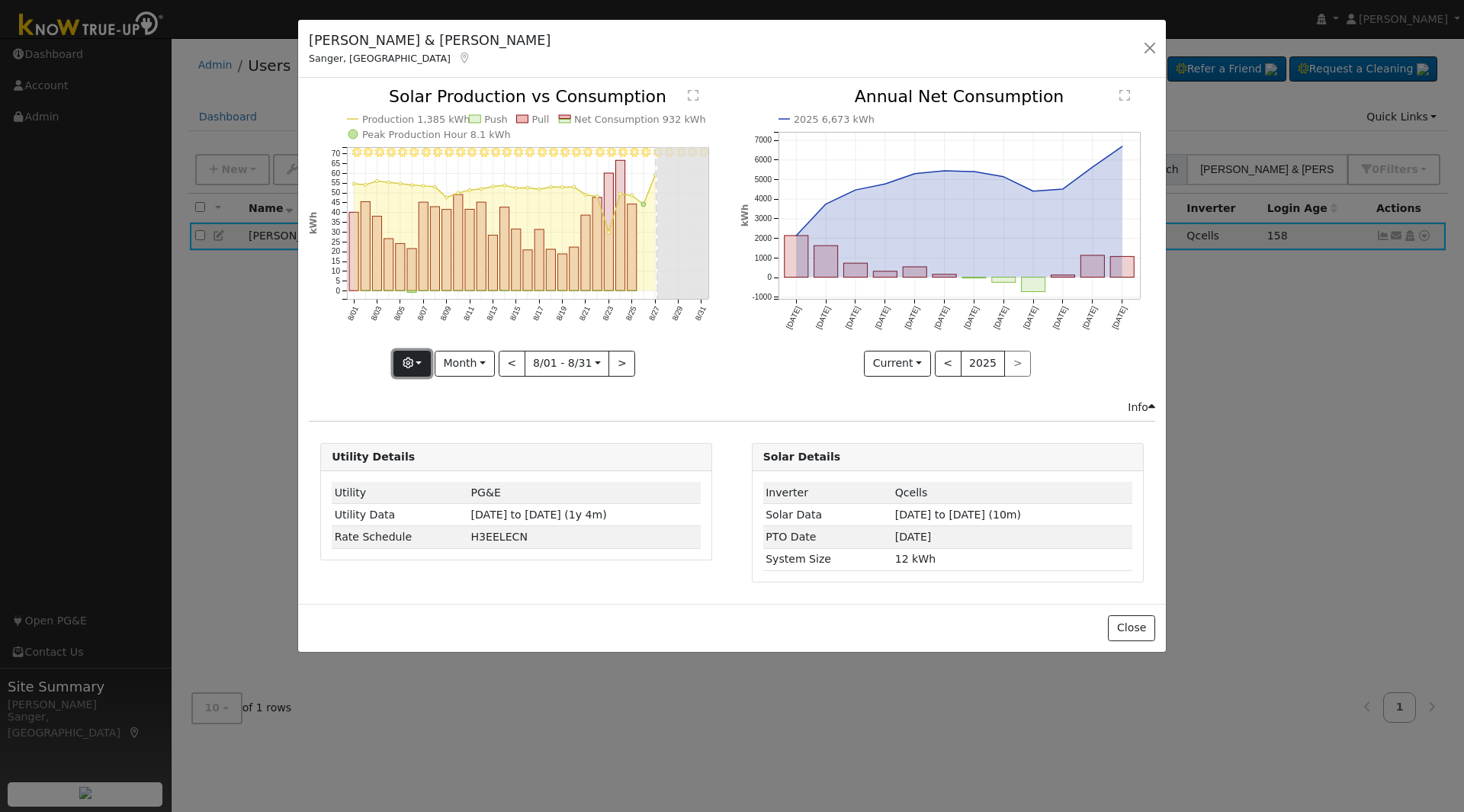
click at [417, 362] on button "button" at bounding box center [412, 363] width 37 height 26
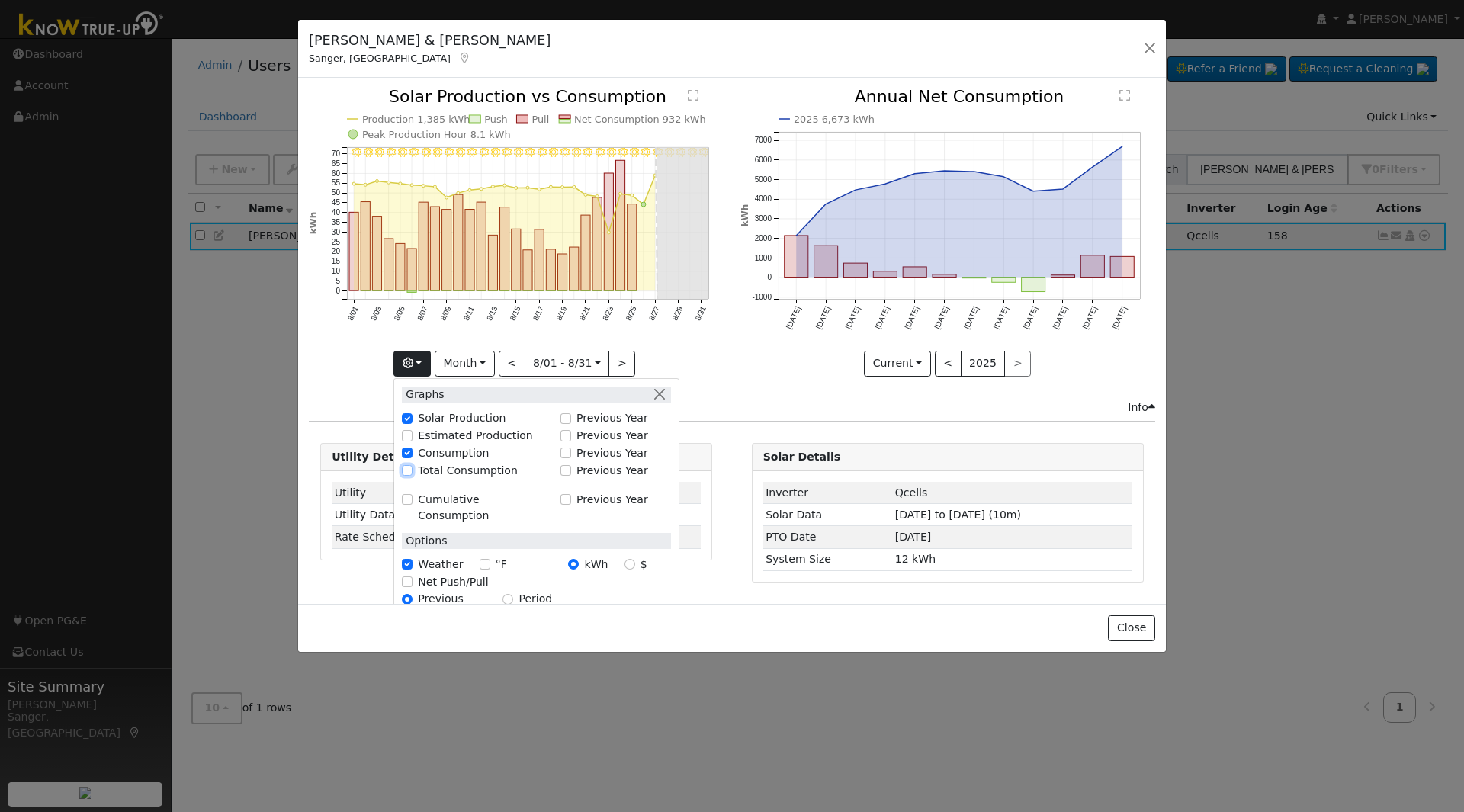
click at [412, 468] on input "Total Consumption" at bounding box center [407, 470] width 11 height 11
checkbox input "true"
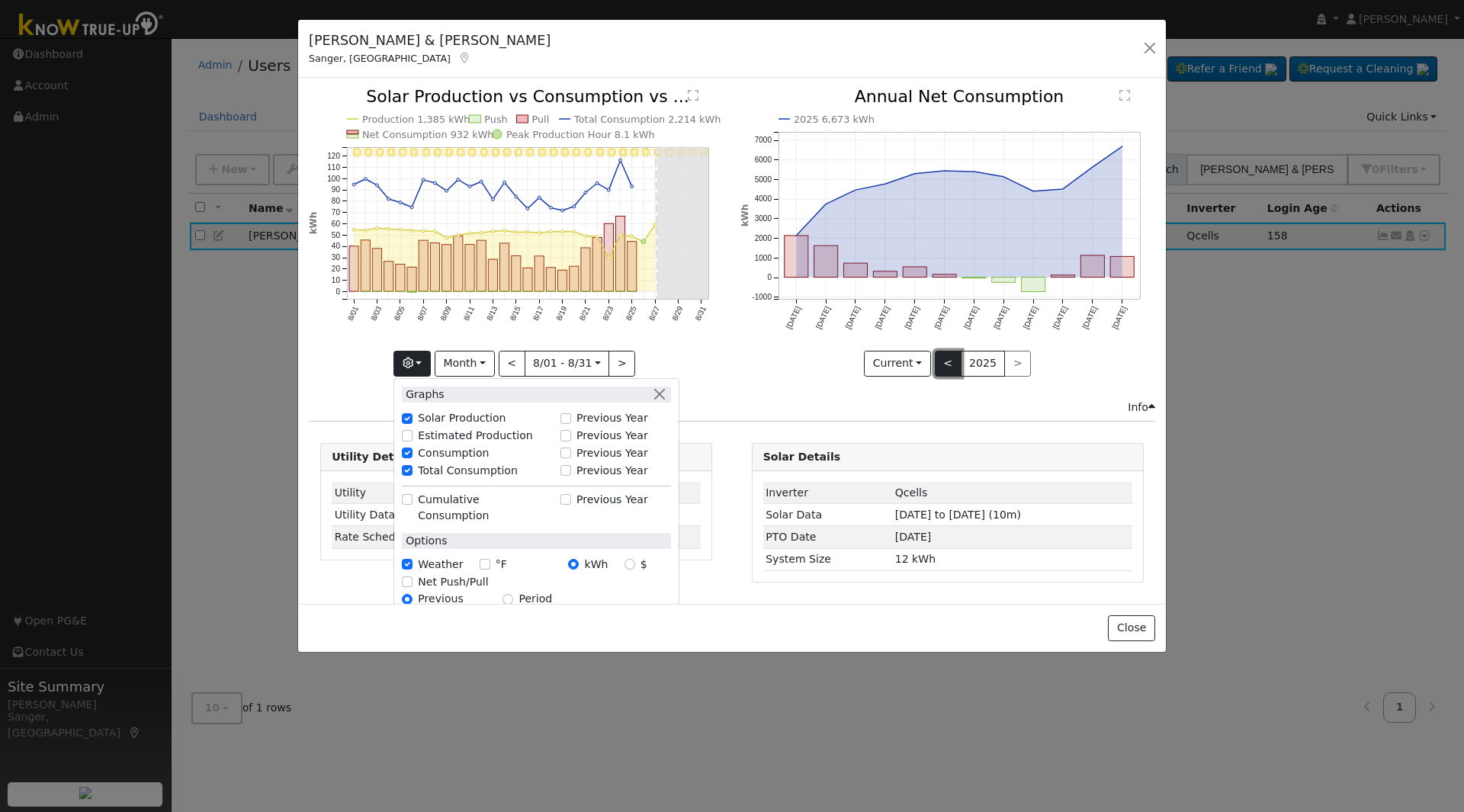
click at [949, 366] on button "<" at bounding box center [948, 363] width 27 height 26
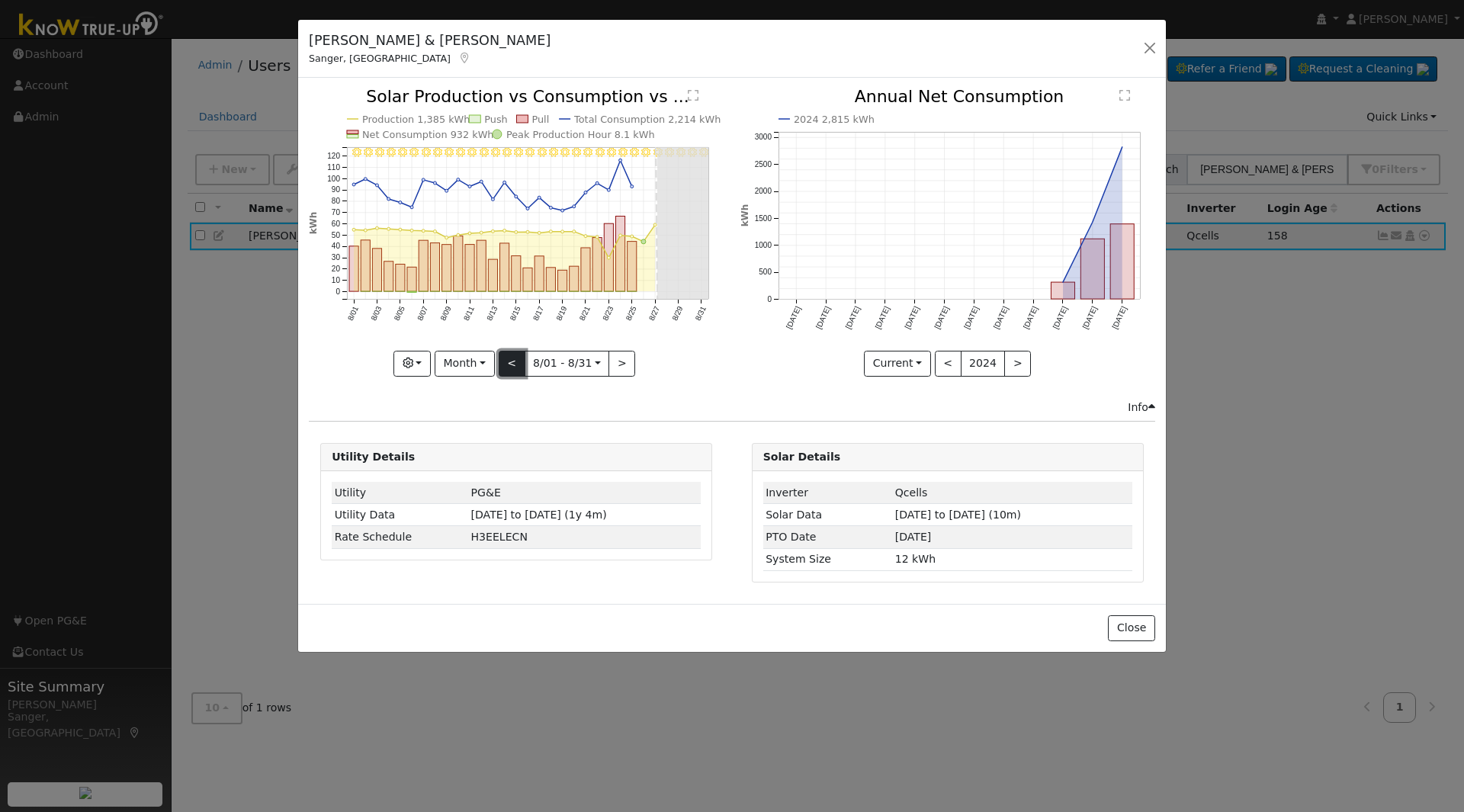
click at [509, 364] on button "<" at bounding box center [512, 363] width 27 height 26
type input "[DATE]"
